Goal: Task Accomplishment & Management: Use online tool/utility

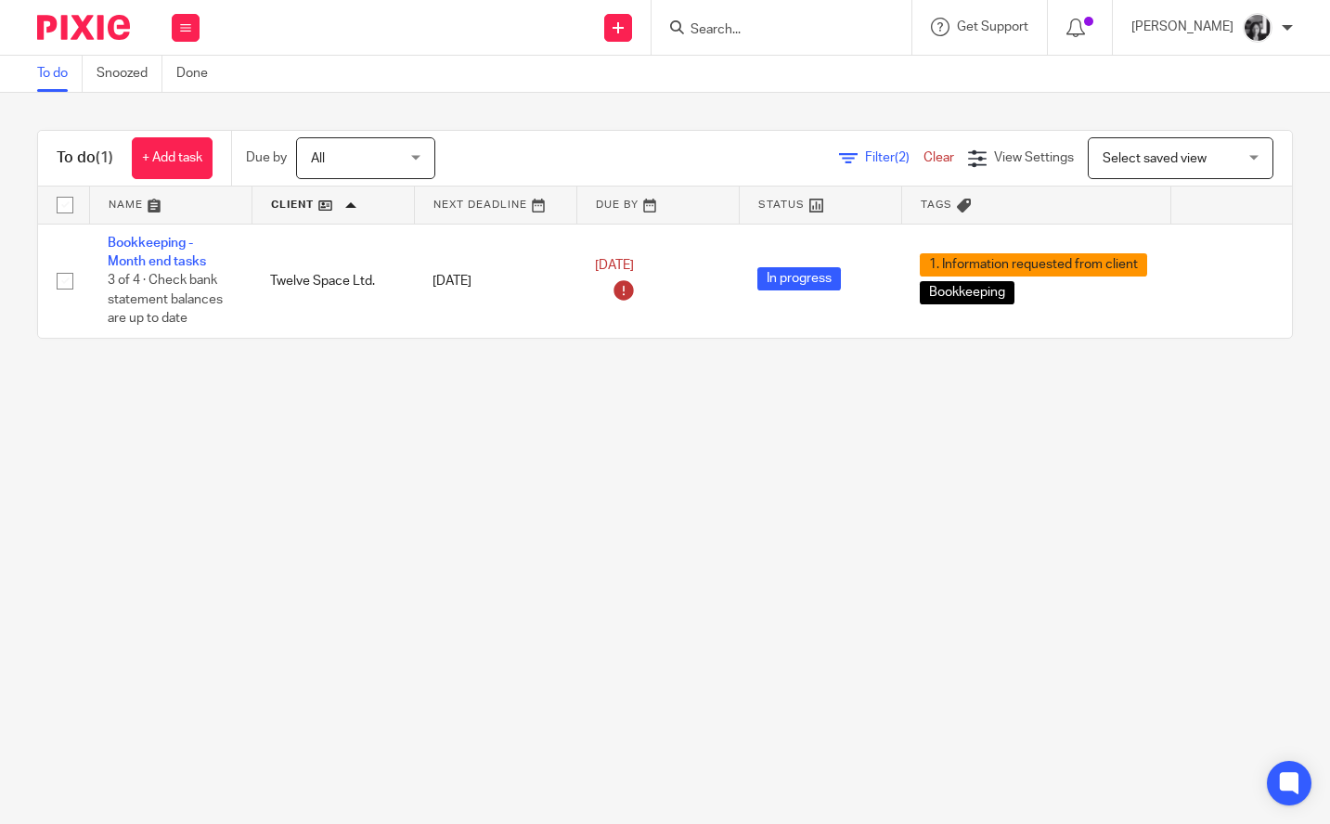
click at [865, 161] on span "Filter (2)" at bounding box center [894, 157] width 58 height 13
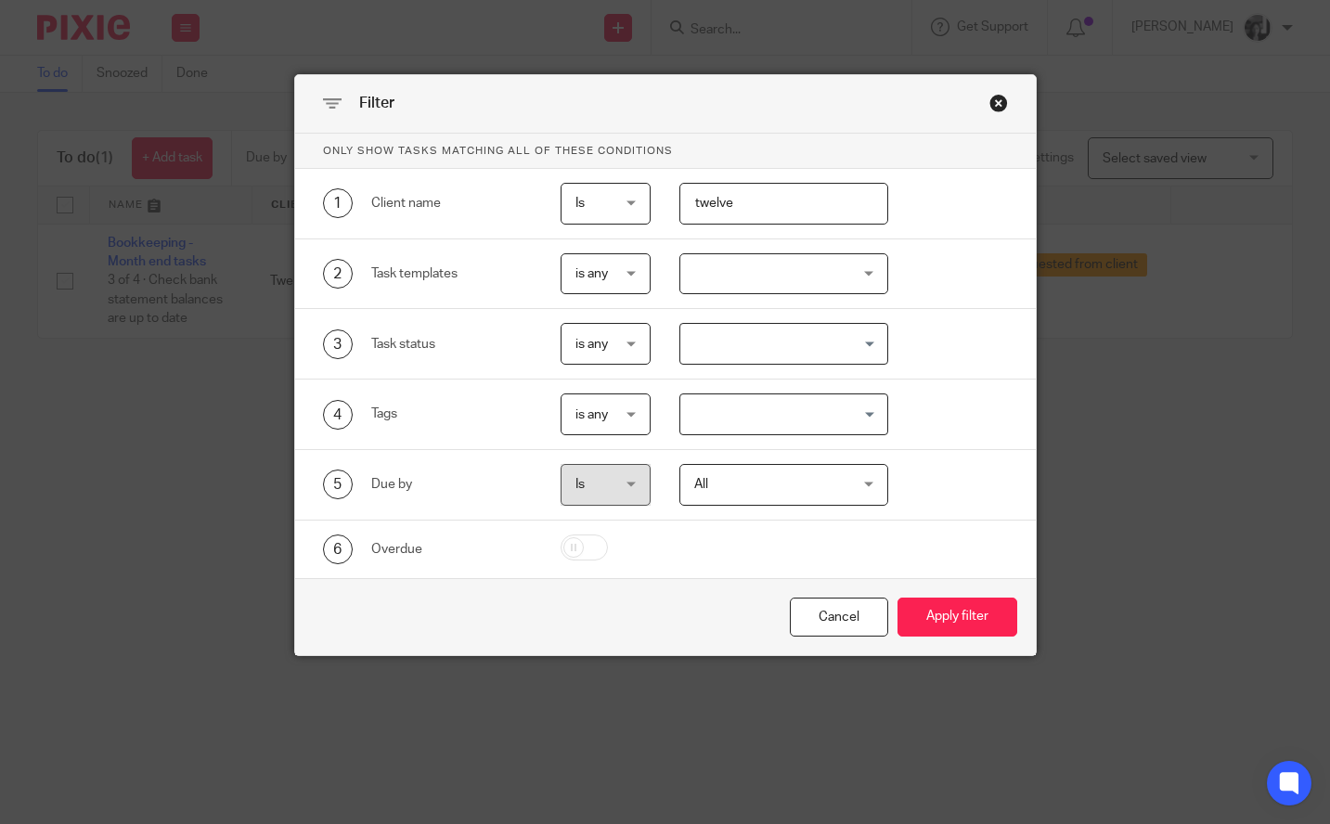
click at [768, 201] on input "twelve" at bounding box center [783, 204] width 209 height 42
type input "t"
type input "mother"
click at [898, 598] on button "Apply filter" at bounding box center [958, 618] width 120 height 40
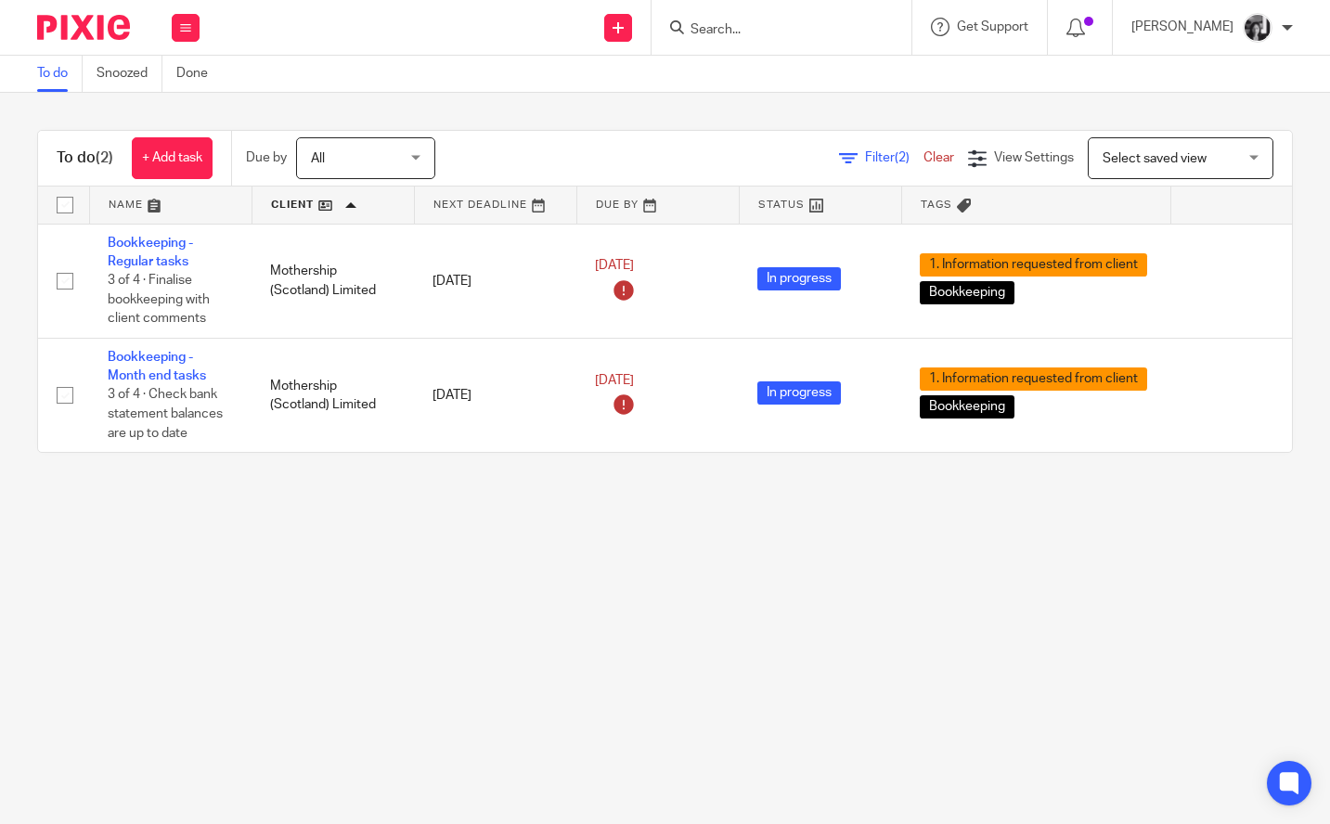
click at [374, 624] on main "To do Snoozed Done To do (2) + Add task Due by All All [DATE] [DATE] This week …" at bounding box center [665, 412] width 1330 height 824
click at [236, 529] on main "To do Snoozed Done To do (2) + Add task Due by All All [DATE] [DATE] This week …" at bounding box center [665, 412] width 1330 height 824
